Goal: Check status: Check status

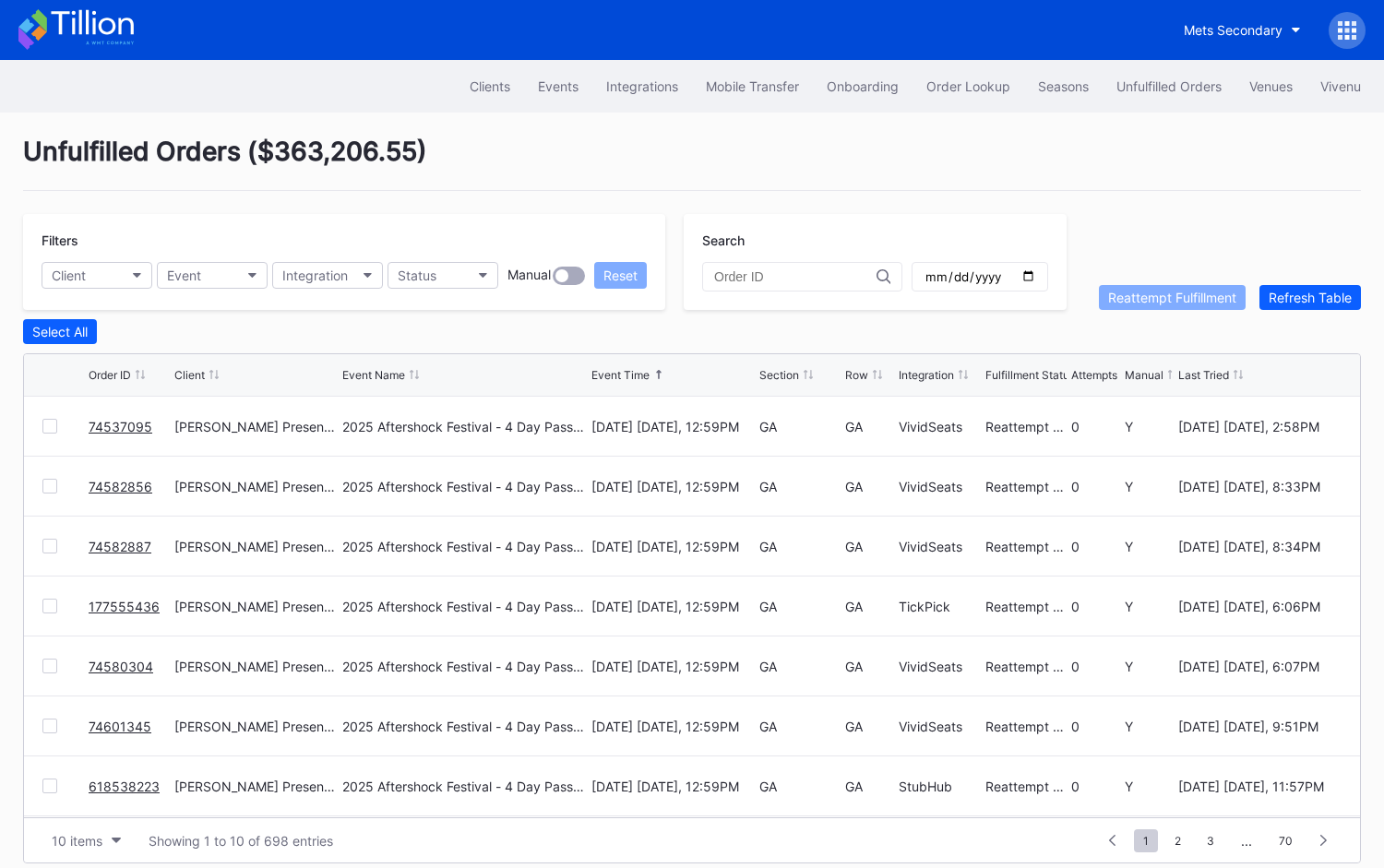
click at [961, 141] on div "Unfulfilled Orders ( $363,206.55 )" at bounding box center [691, 163] width 1338 height 55
